Goal: Transaction & Acquisition: Book appointment/travel/reservation

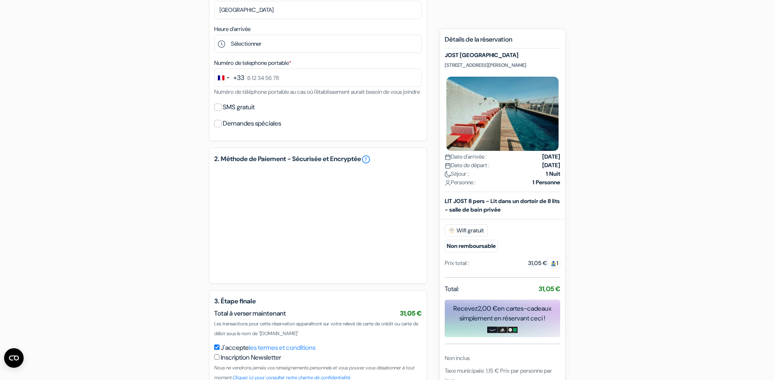
scroll to position [259, 0]
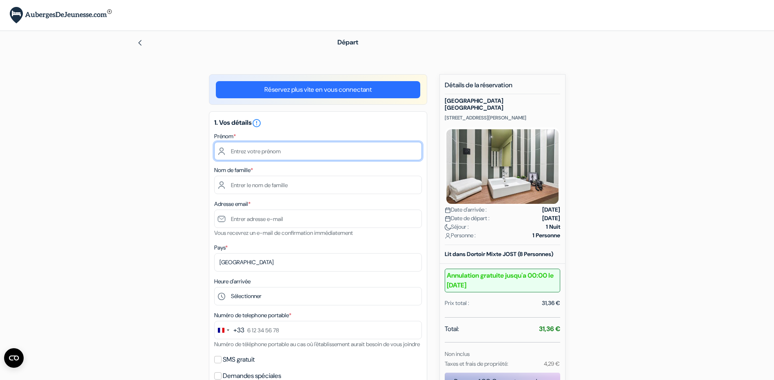
click at [249, 153] on input "text" at bounding box center [318, 151] width 208 height 18
type input "Amélie"
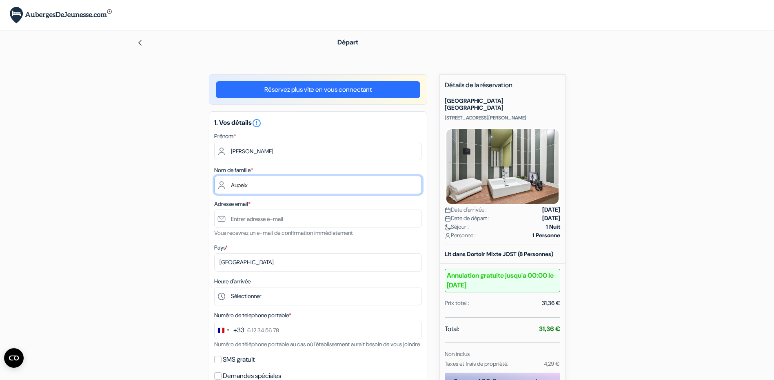
type input "Aupeix"
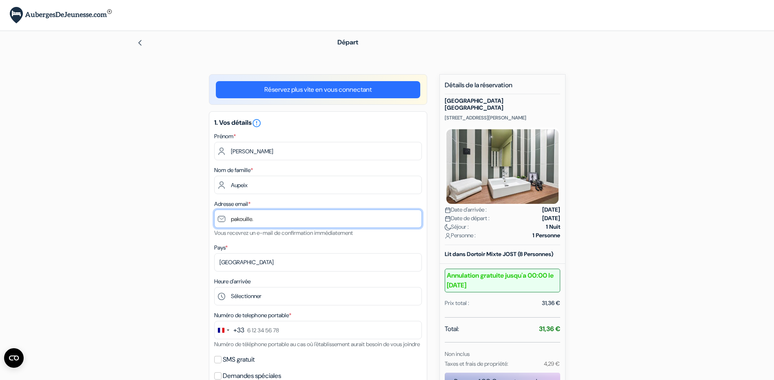
type input "pakouille."
click at [303, 87] on link "Réservez plus vite en vous connectant" at bounding box center [318, 89] width 204 height 17
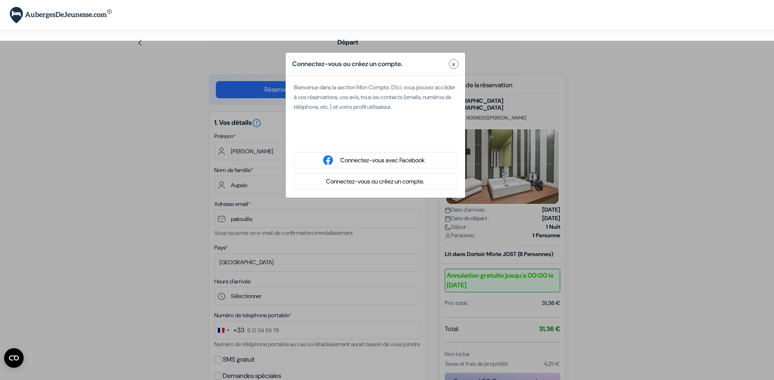
click at [359, 186] on button "Connectez-vous ou créez un compte." at bounding box center [374, 182] width 103 height 10
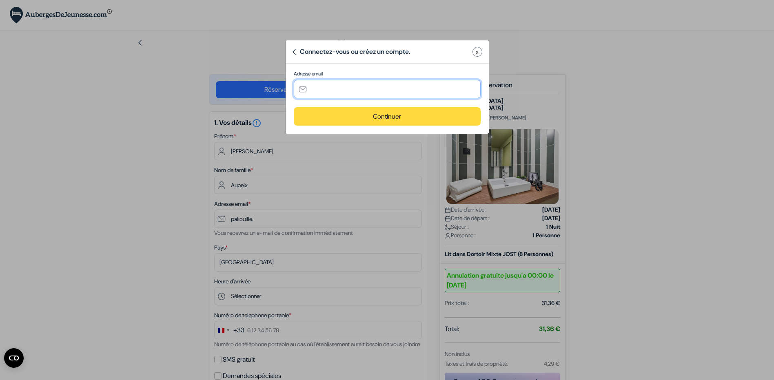
click at [369, 91] on input "text" at bounding box center [387, 89] width 187 height 18
type input "[EMAIL_ADDRESS][DOMAIN_NAME]"
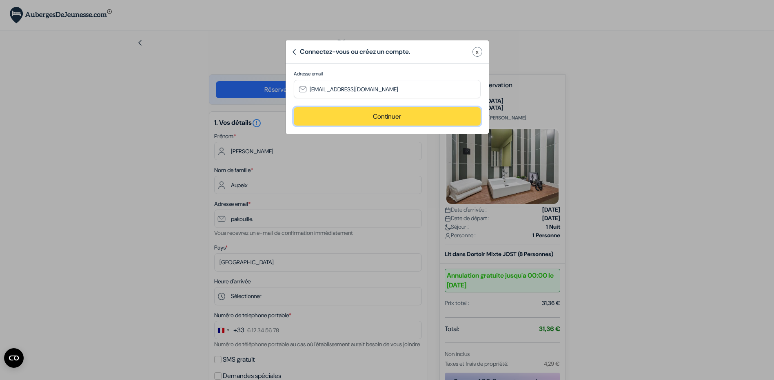
click at [370, 117] on button "Continuer" at bounding box center [387, 116] width 187 height 18
type input "[EMAIL_ADDRESS][DOMAIN_NAME]"
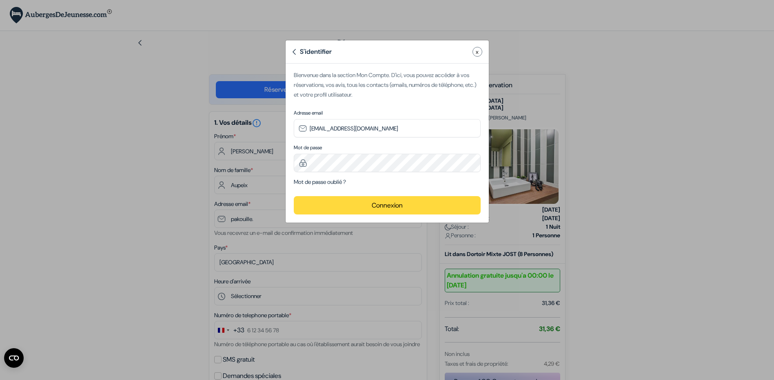
click at [376, 208] on button "Connexion" at bounding box center [387, 205] width 187 height 18
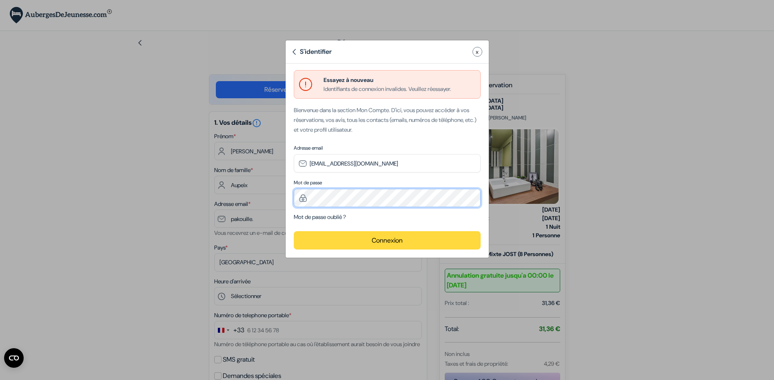
click at [217, 189] on div "S'identifier x Essayez à nouveau Identifiants de connexion invalides. Veuillez …" at bounding box center [387, 190] width 774 height 380
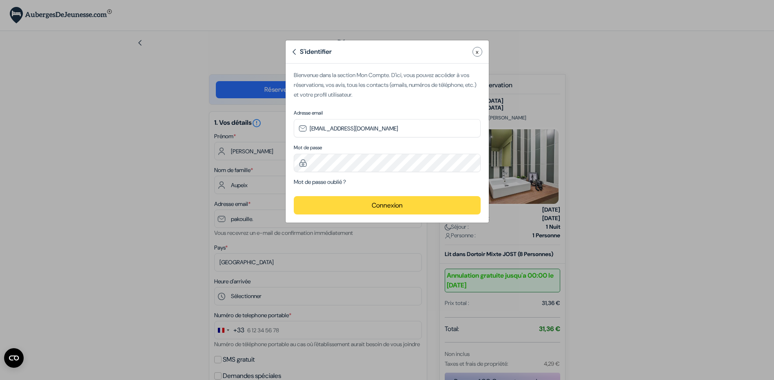
click at [342, 205] on button "Connexion" at bounding box center [387, 205] width 187 height 18
click at [264, 157] on div "S'identifier x Essayez à nouveau Identifiants de connexion invalides. Veuillez …" at bounding box center [387, 190] width 774 height 380
click at [378, 210] on button "Connexion" at bounding box center [387, 205] width 187 height 18
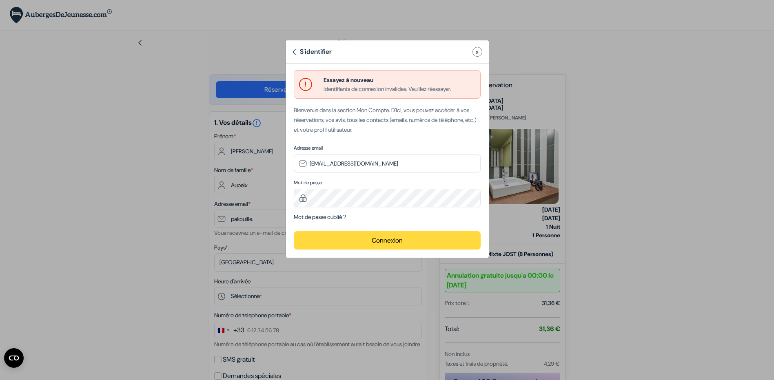
click at [319, 215] on link "Mot de passe oublié ?" at bounding box center [320, 216] width 52 height 7
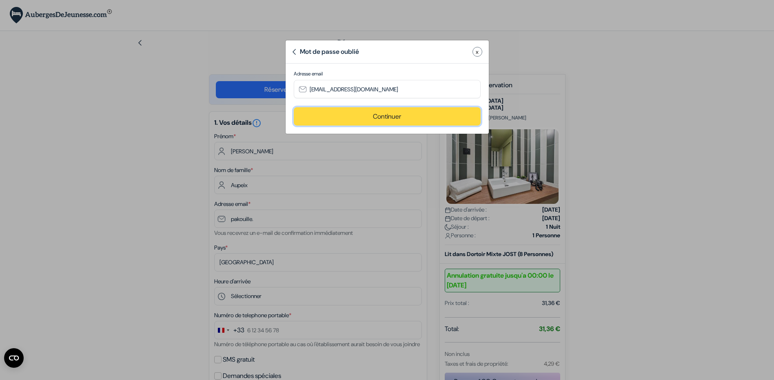
click at [372, 112] on button "Continuer" at bounding box center [387, 116] width 187 height 18
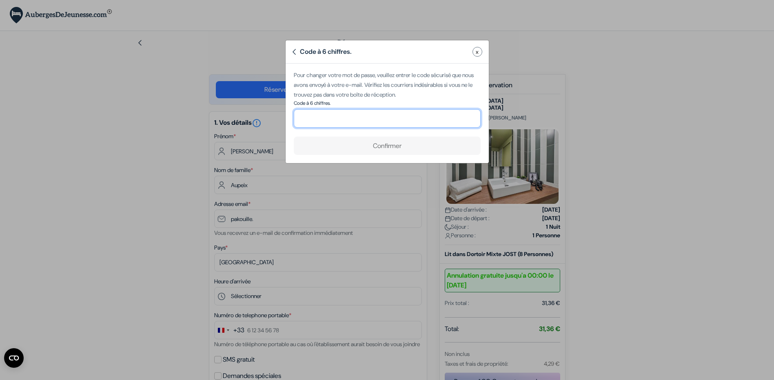
click at [398, 118] on input "number" at bounding box center [387, 118] width 187 height 18
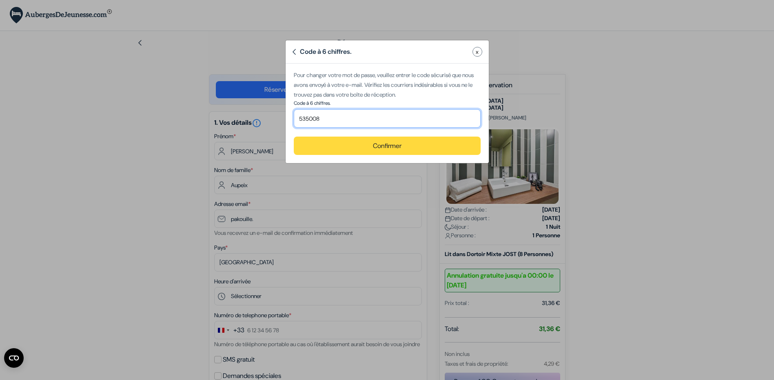
type input "535008"
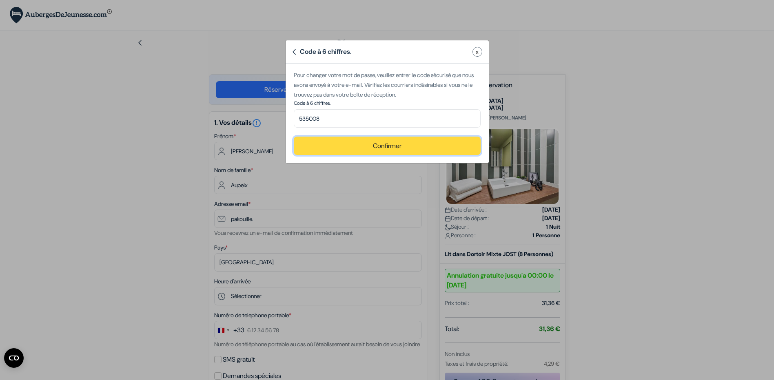
click at [396, 147] on button "Confirmer" at bounding box center [387, 146] width 187 height 18
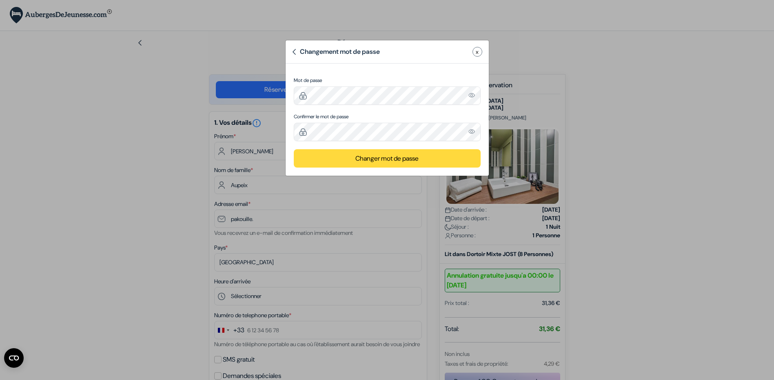
click at [367, 163] on button "Changer mot de passe" at bounding box center [387, 158] width 187 height 18
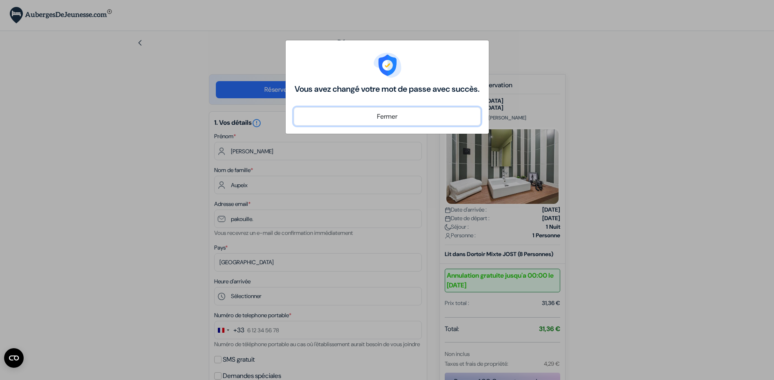
drag, startPoint x: 402, startPoint y: 127, endPoint x: 396, endPoint y: 128, distance: 6.5
click at [402, 126] on button "Fermer" at bounding box center [387, 116] width 187 height 18
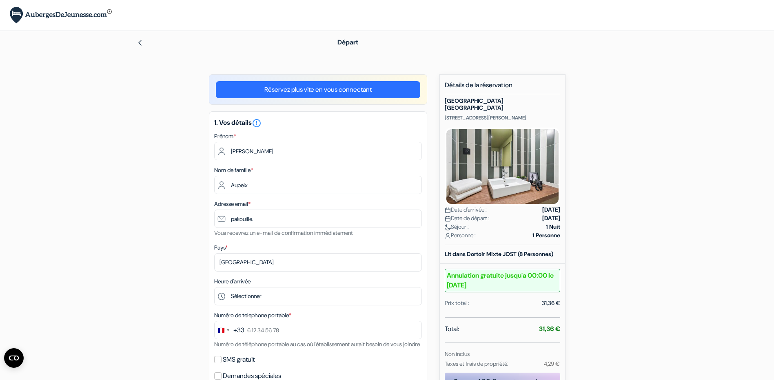
click at [321, 89] on link "Réservez plus vite en vous connectant" at bounding box center [318, 89] width 204 height 17
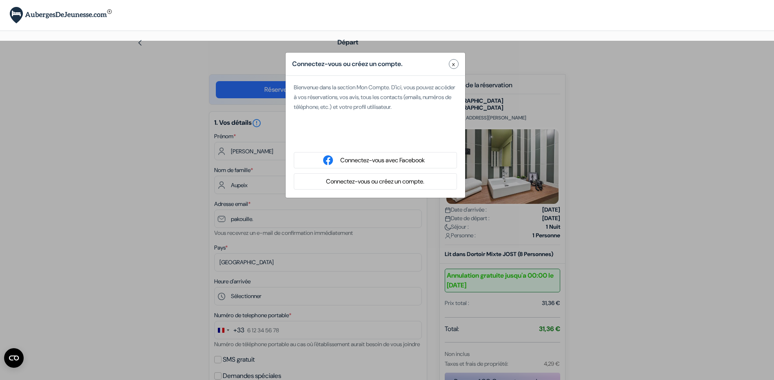
click at [367, 180] on button "Connectez-vous ou créez un compte." at bounding box center [374, 182] width 103 height 10
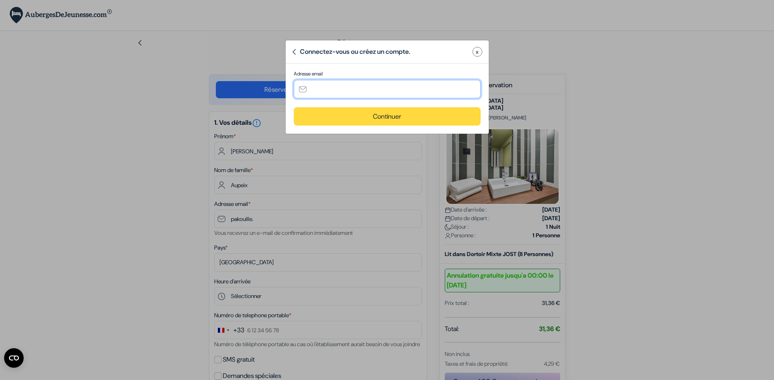
click at [361, 93] on input "text" at bounding box center [387, 89] width 187 height 18
type input "[EMAIL_ADDRESS][DOMAIN_NAME]"
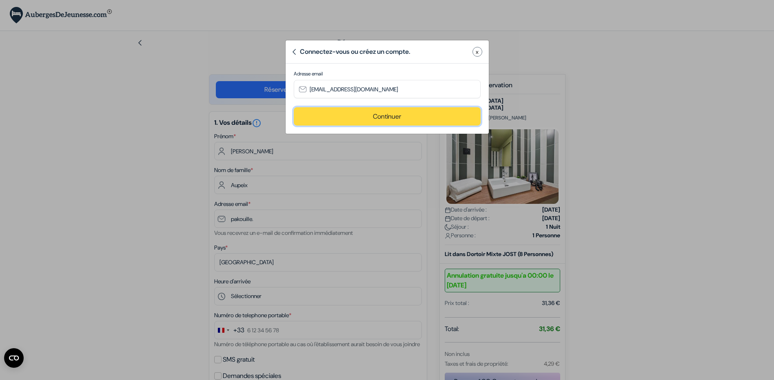
drag, startPoint x: 367, startPoint y: 122, endPoint x: 396, endPoint y: 107, distance: 32.9
click at [368, 122] on button "Continuer" at bounding box center [387, 116] width 187 height 18
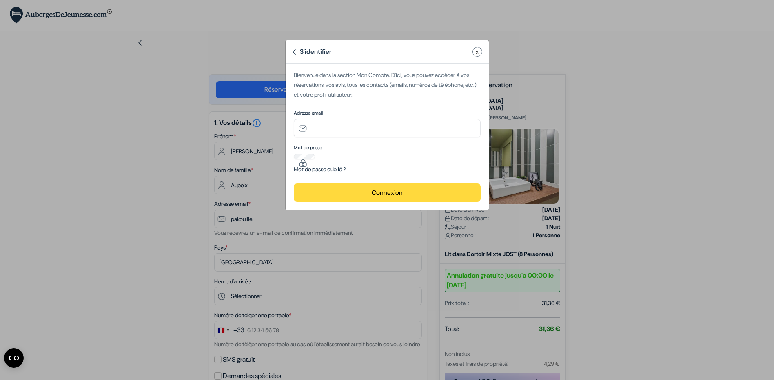
type input "[EMAIL_ADDRESS][DOMAIN_NAME]"
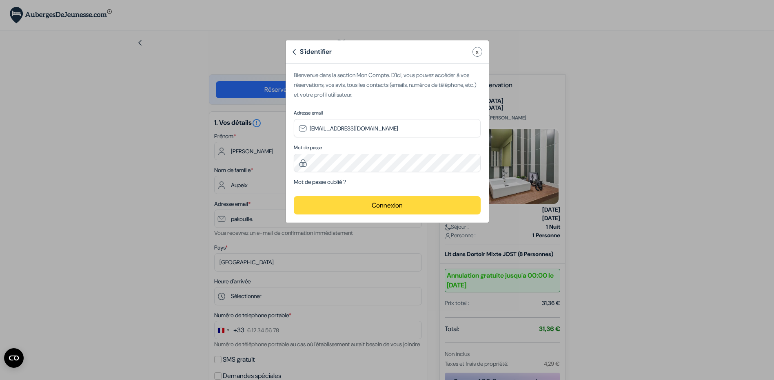
click at [392, 206] on button "Connexion" at bounding box center [387, 205] width 187 height 18
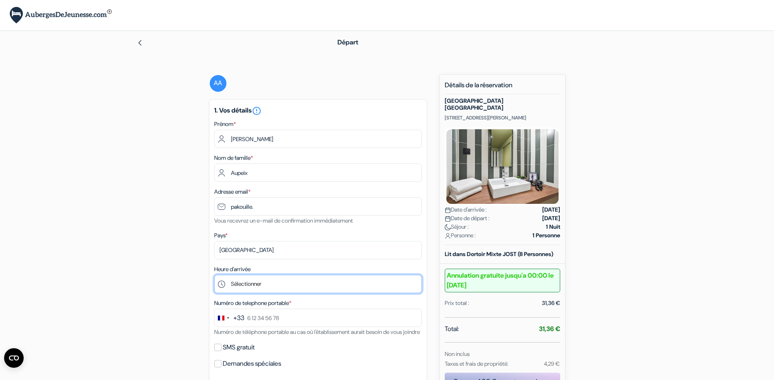
click at [296, 284] on select "Sélectionner 16:00 17:00 18:00 19:00 20:00 21:00 22:00 23:00 0:00" at bounding box center [318, 284] width 208 height 18
select select "20"
click at [214, 275] on select "Sélectionner 16:00 17:00 18:00 19:00 20:00 21:00 22:00 23:00 0:00" at bounding box center [318, 284] width 208 height 18
click at [121, 248] on div "add_box Auberge JOST Montpellier Centre St Roch 50 Rue Isabelle Eberhardt, Mont…" at bounding box center [387, 383] width 538 height 618
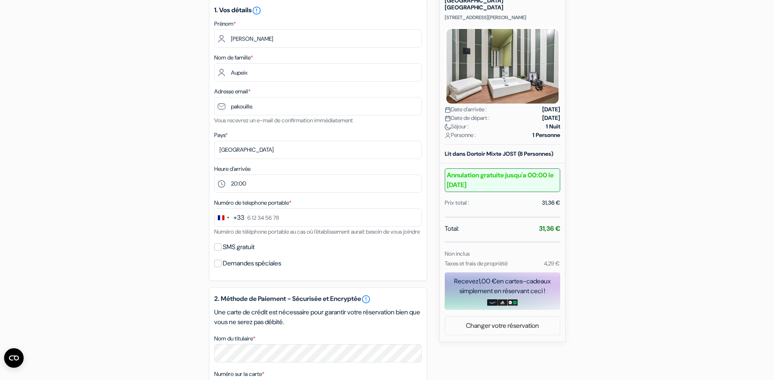
scroll to position [163, 0]
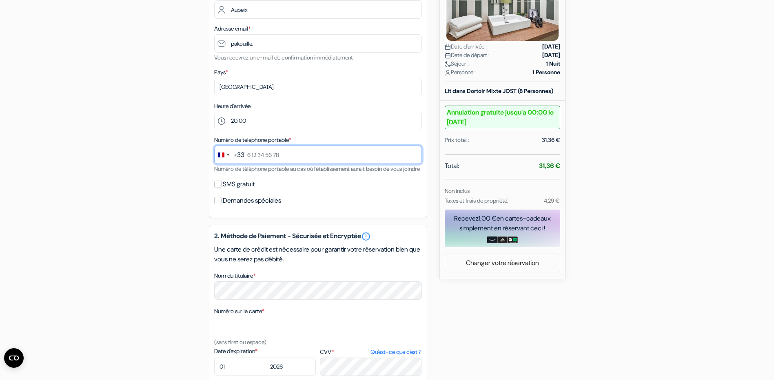
click at [273, 157] on input "text" at bounding box center [318, 155] width 208 height 18
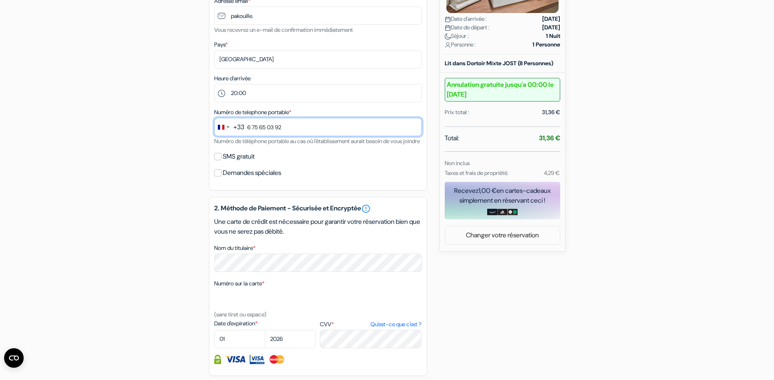
scroll to position [204, 0]
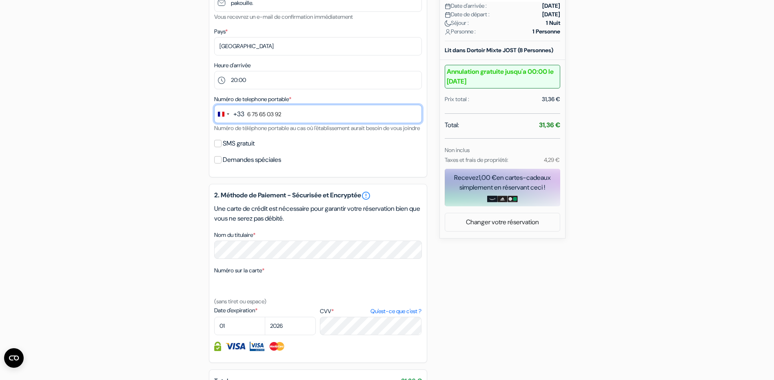
type input "6 75 65 03 92"
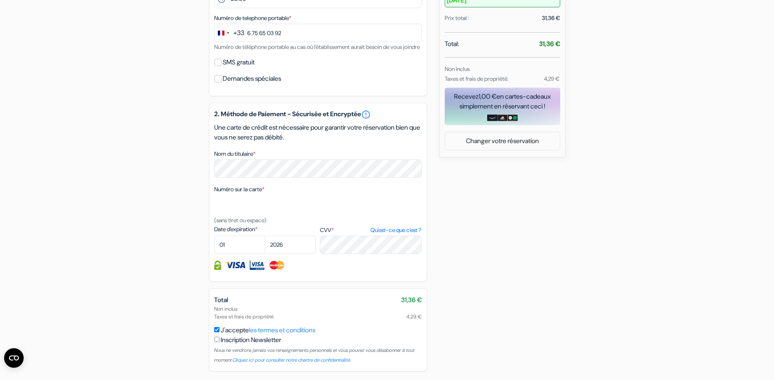
scroll to position [286, 0]
click at [240, 252] on select "01 02 03 04 05 06 07 08 09 10 11 12" at bounding box center [239, 244] width 51 height 18
select select "03"
click at [214, 245] on select "01 02 03 04 05 06 07 08 09 10 11 12" at bounding box center [239, 244] width 51 height 18
click at [295, 250] on select "2025 2026 2027 2028 2029 2030 2031 2032 2033 2034 2035 2036 2037 2038 2039 2040…" at bounding box center [290, 244] width 51 height 18
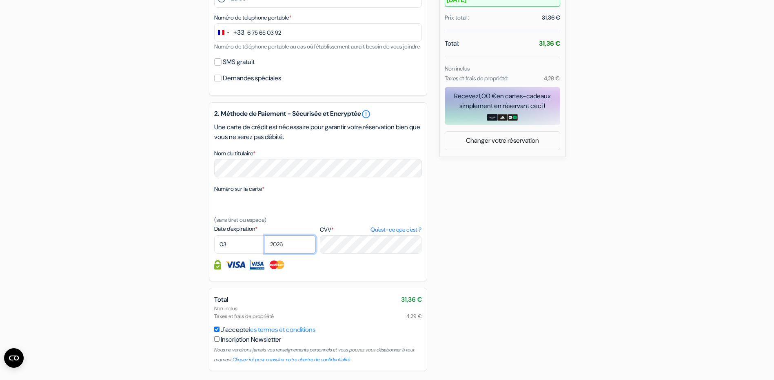
select select "2028"
click at [265, 245] on select "2025 2026 2027 2028 2029 2030 2031 2032 2033 2034 2035 2036 2037 2038 2039 2040…" at bounding box center [290, 244] width 51 height 18
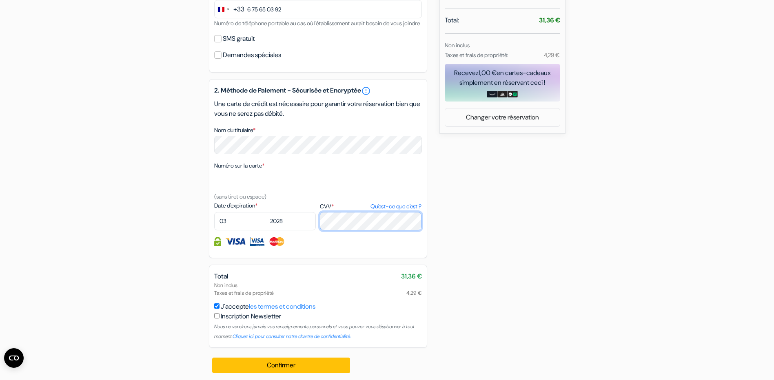
scroll to position [321, 0]
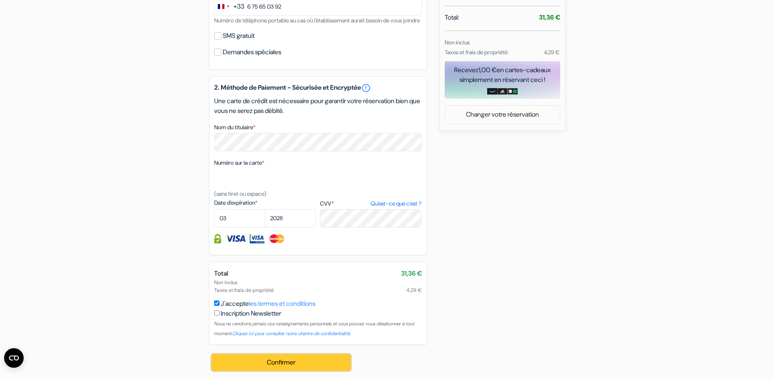
click at [248, 362] on button "Confirmer Loading..." at bounding box center [281, 363] width 138 height 16
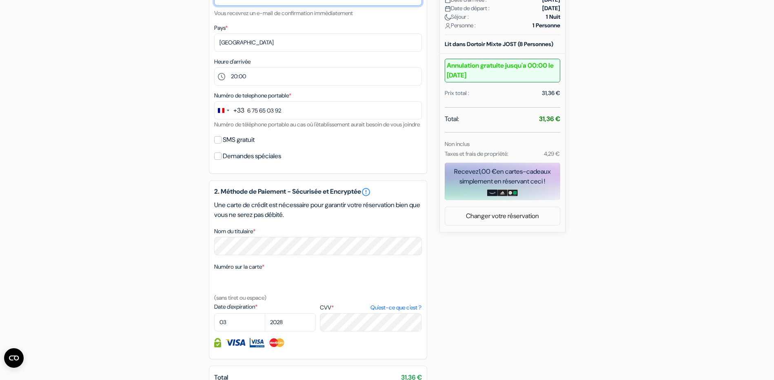
scroll to position [324, 0]
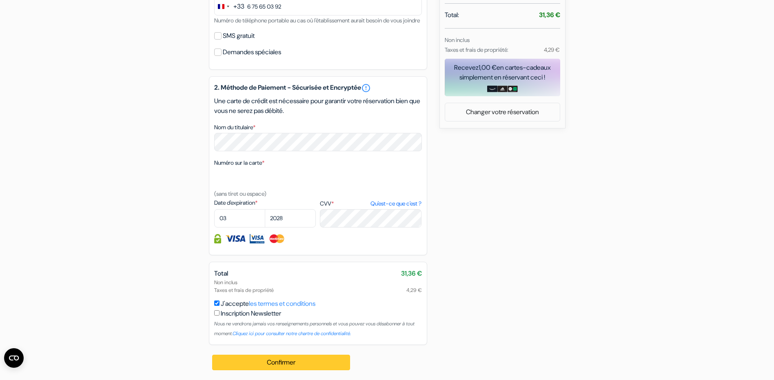
type input "[EMAIL_ADDRESS][DOMAIN_NAME]"
click at [302, 367] on button "Confirmer Loading..." at bounding box center [281, 363] width 138 height 16
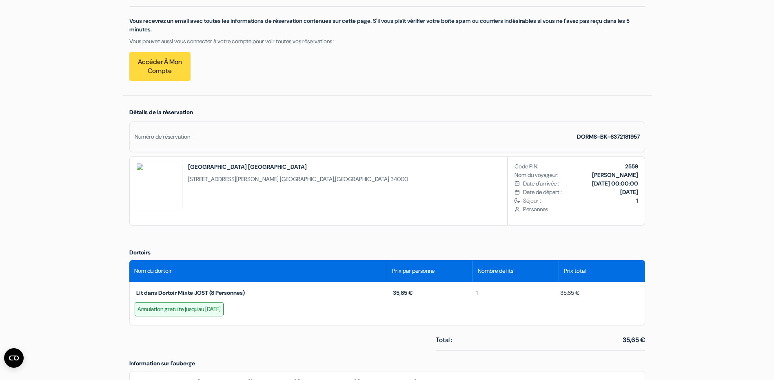
scroll to position [82, 0]
